Goal: Transaction & Acquisition: Register for event/course

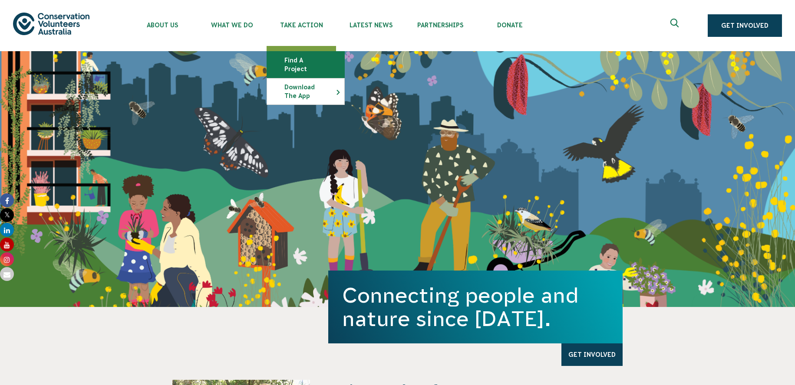
click at [304, 61] on link "Find a project" at bounding box center [305, 65] width 77 height 26
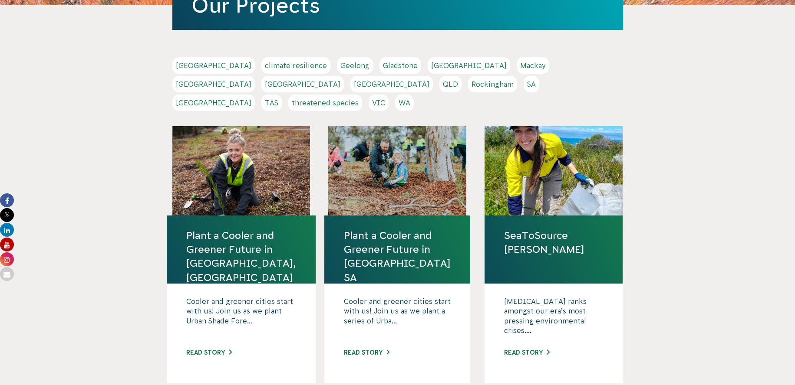
scroll to position [163, 0]
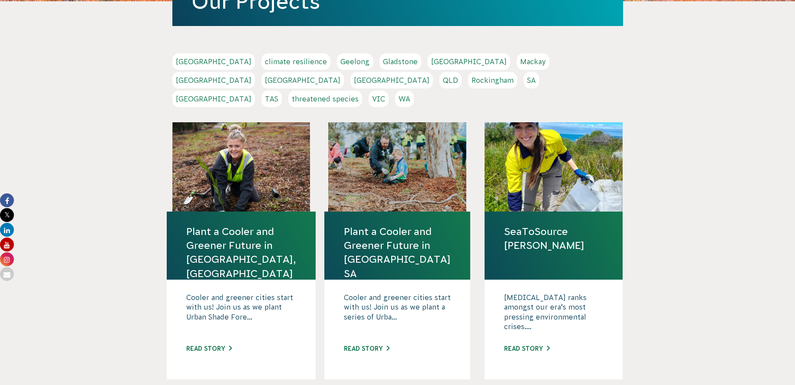
click at [255, 72] on link "[GEOGRAPHIC_DATA]" at bounding box center [213, 80] width 82 height 16
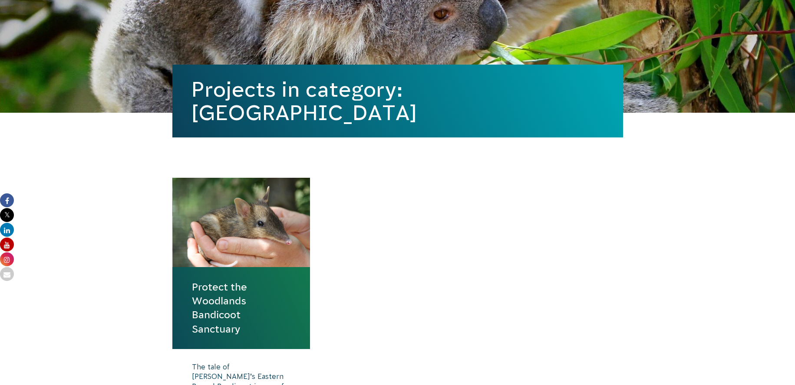
scroll to position [166, 0]
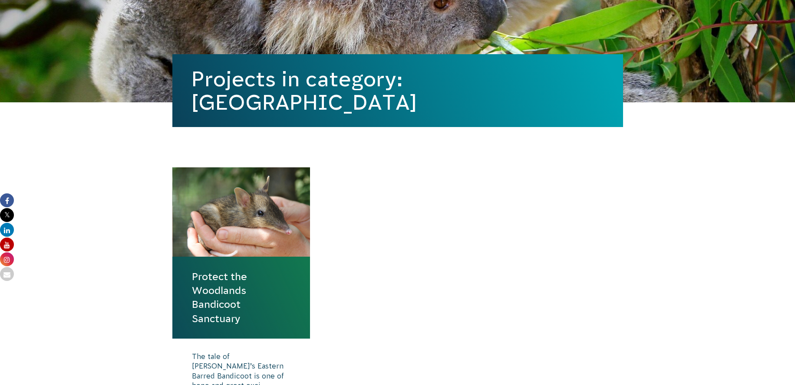
click at [246, 305] on link "Protect the Woodlands Bandicoot Sanctuary" at bounding box center [241, 298] width 99 height 56
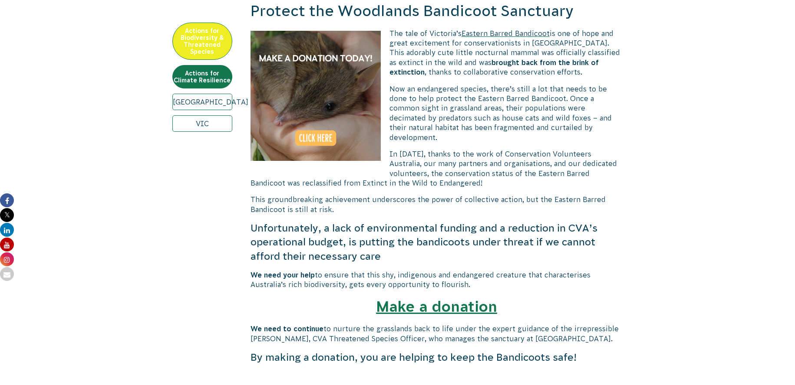
scroll to position [329, 0]
